Goal: Check status: Check status

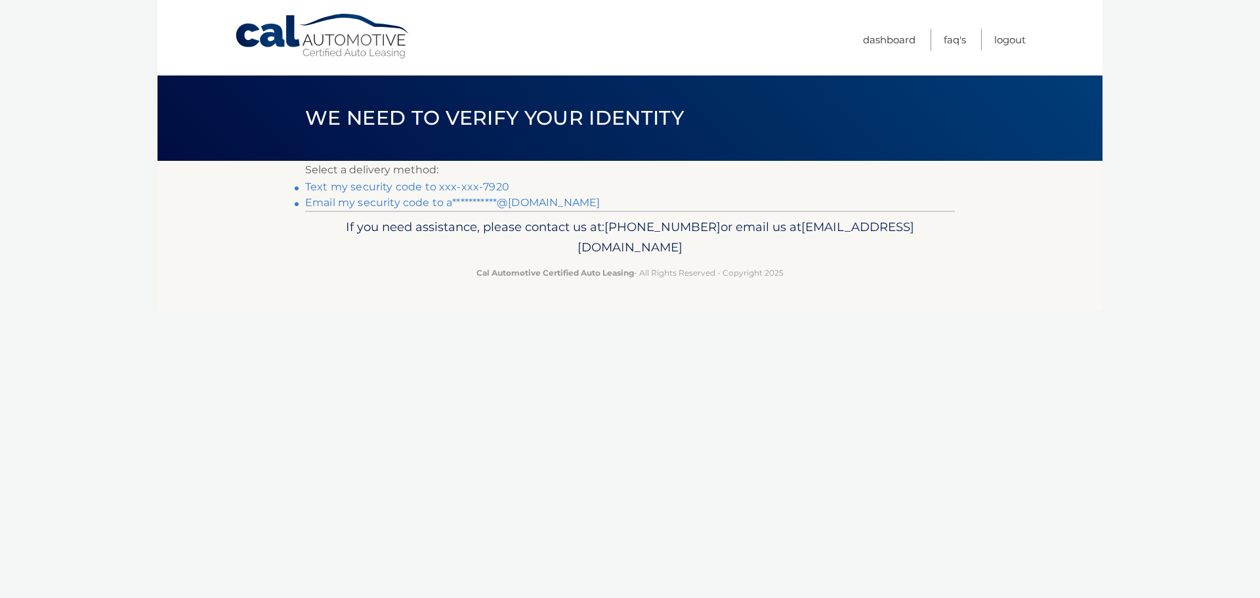
click at [484, 184] on link "Text my security code to xxx-xxx-7920" at bounding box center [407, 186] width 204 height 12
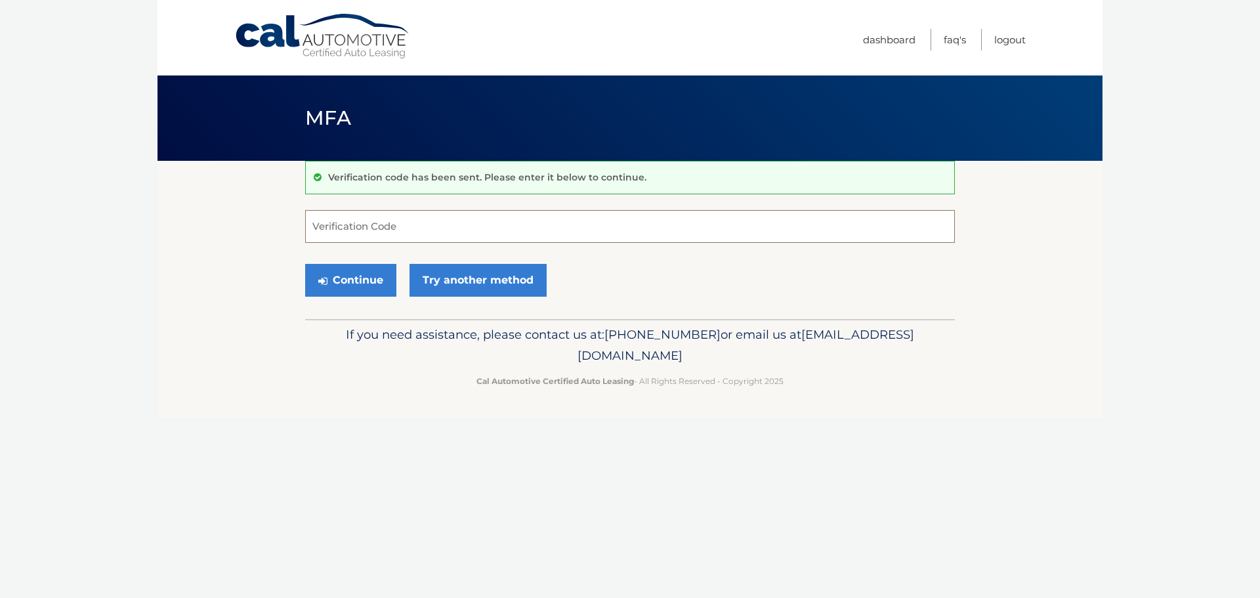
click at [433, 226] on input "Verification Code" at bounding box center [630, 226] width 650 height 33
type input "015804"
click at [370, 287] on button "Continue" at bounding box center [350, 280] width 91 height 33
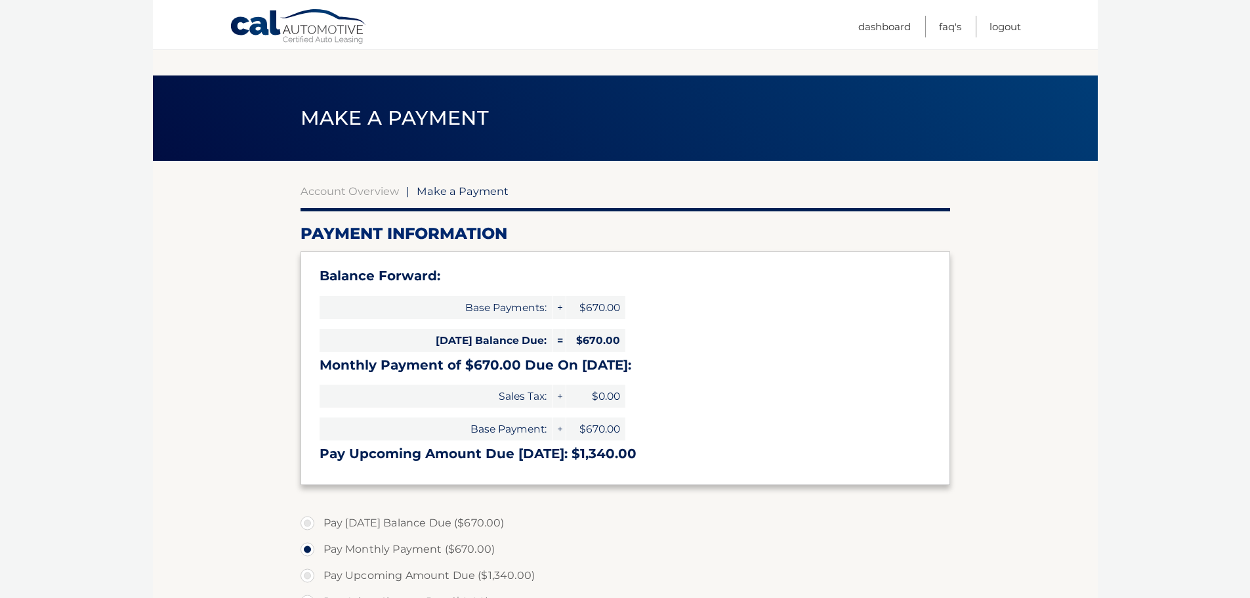
select select "YjlmZDNlYzUtMDIxMi00MjZhLWI0M2MtMzdhZWIwNTM0ZWRl"
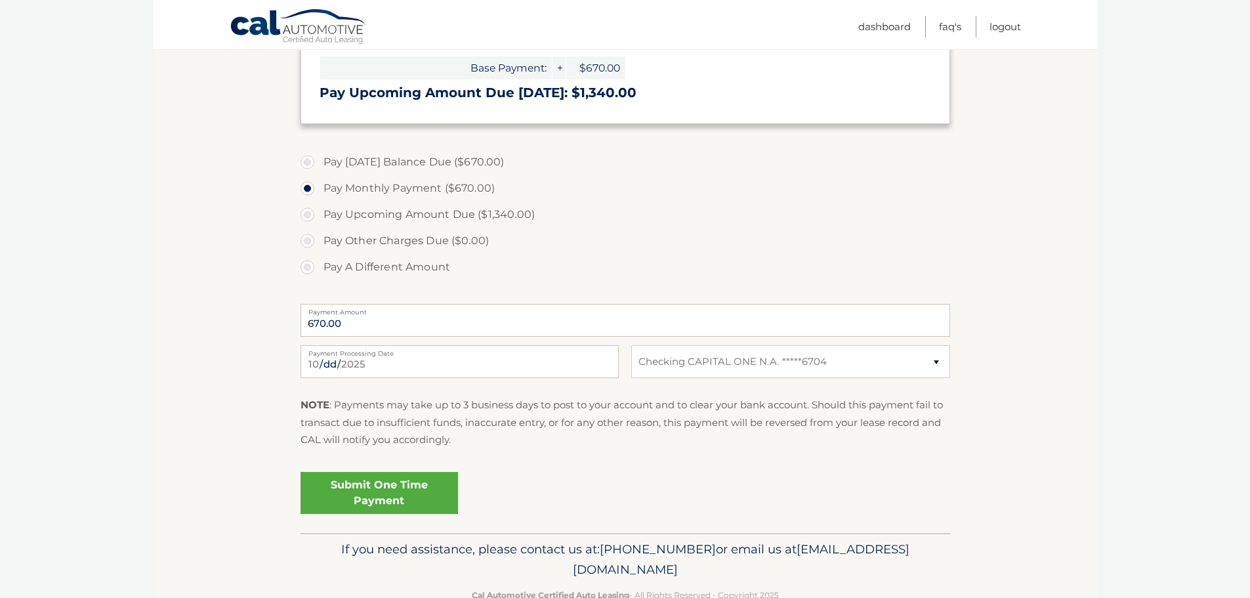
scroll to position [396, 0]
